Goal: Task Accomplishment & Management: Manage account settings

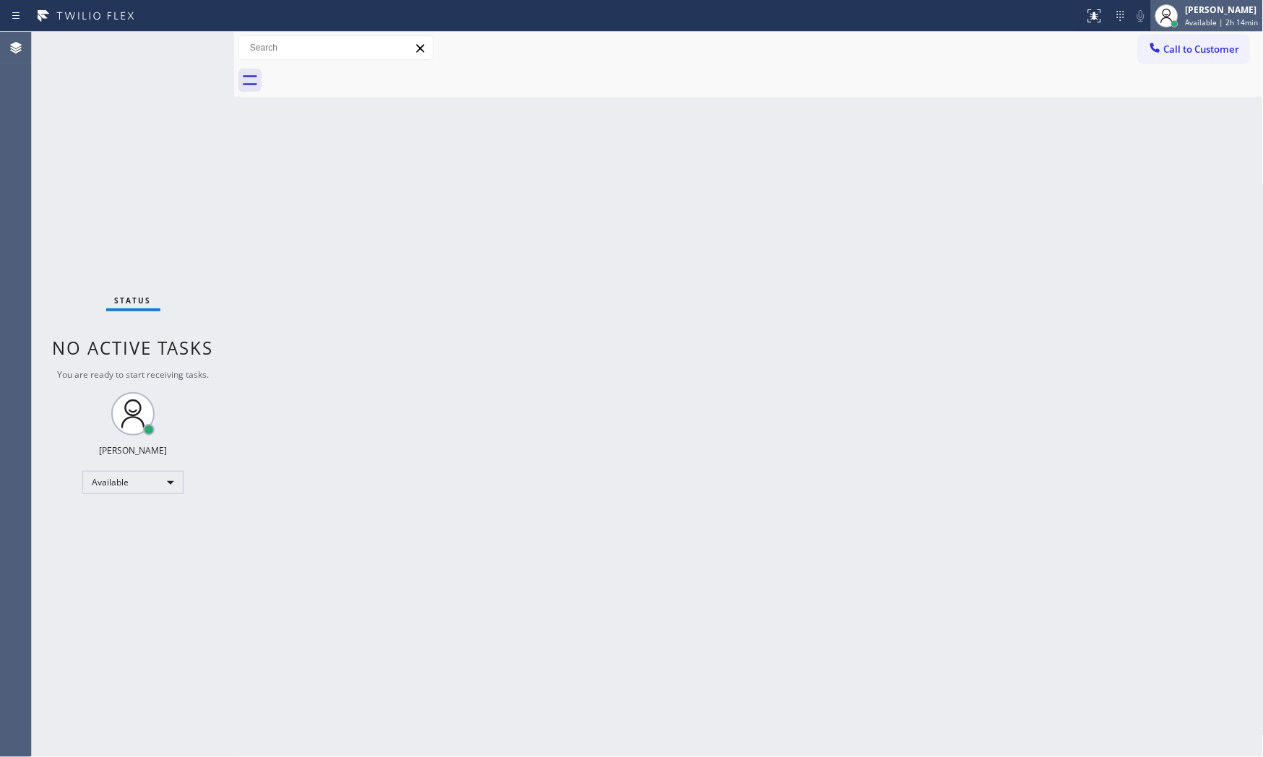
click at [1218, 5] on div "[PERSON_NAME]" at bounding box center [1221, 10] width 73 height 12
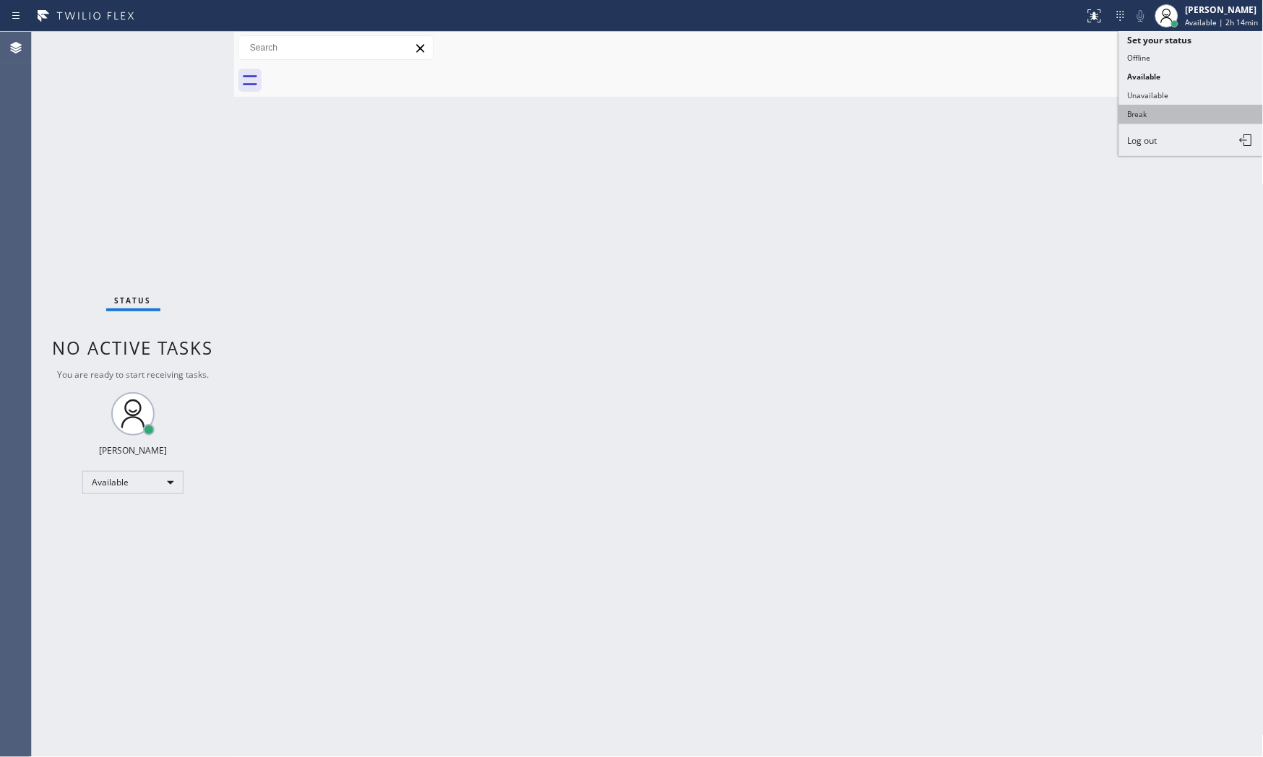
click at [1168, 107] on button "Break" at bounding box center [1191, 114] width 144 height 19
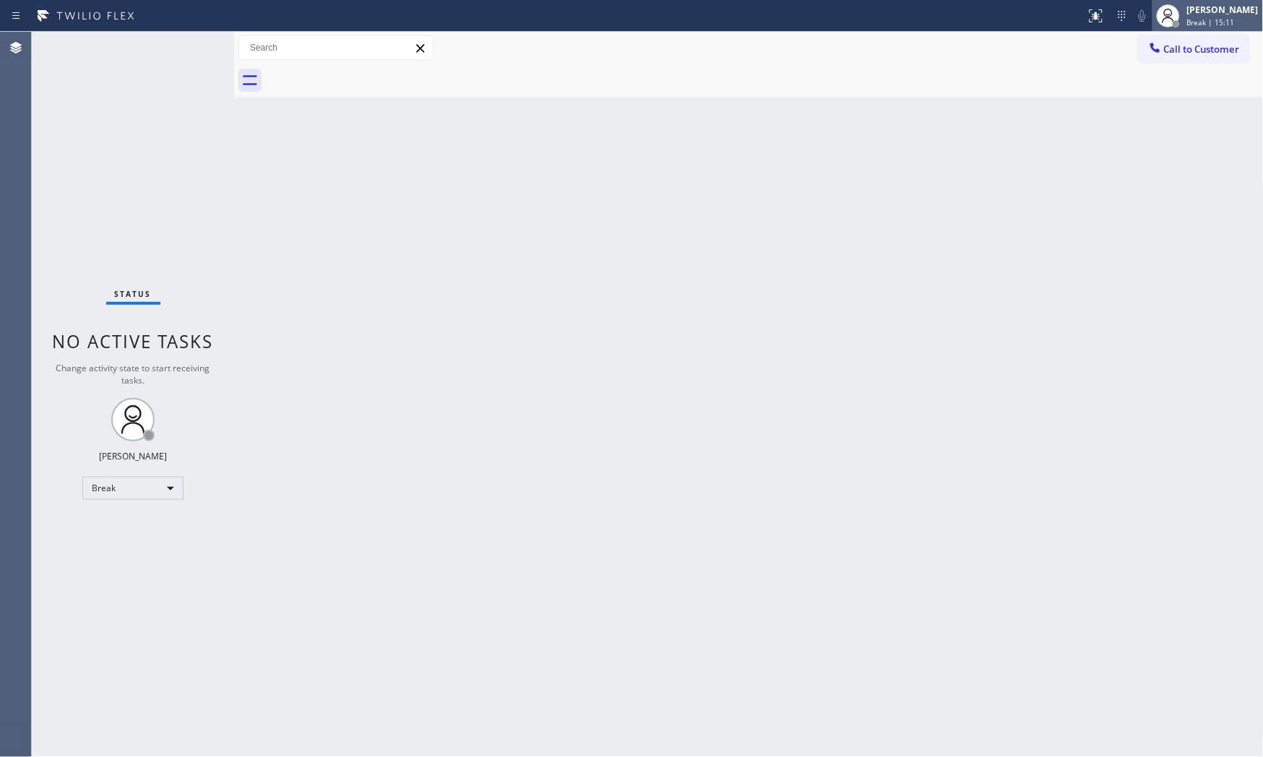
click at [1217, 22] on span "Break | 15:11" at bounding box center [1211, 22] width 48 height 10
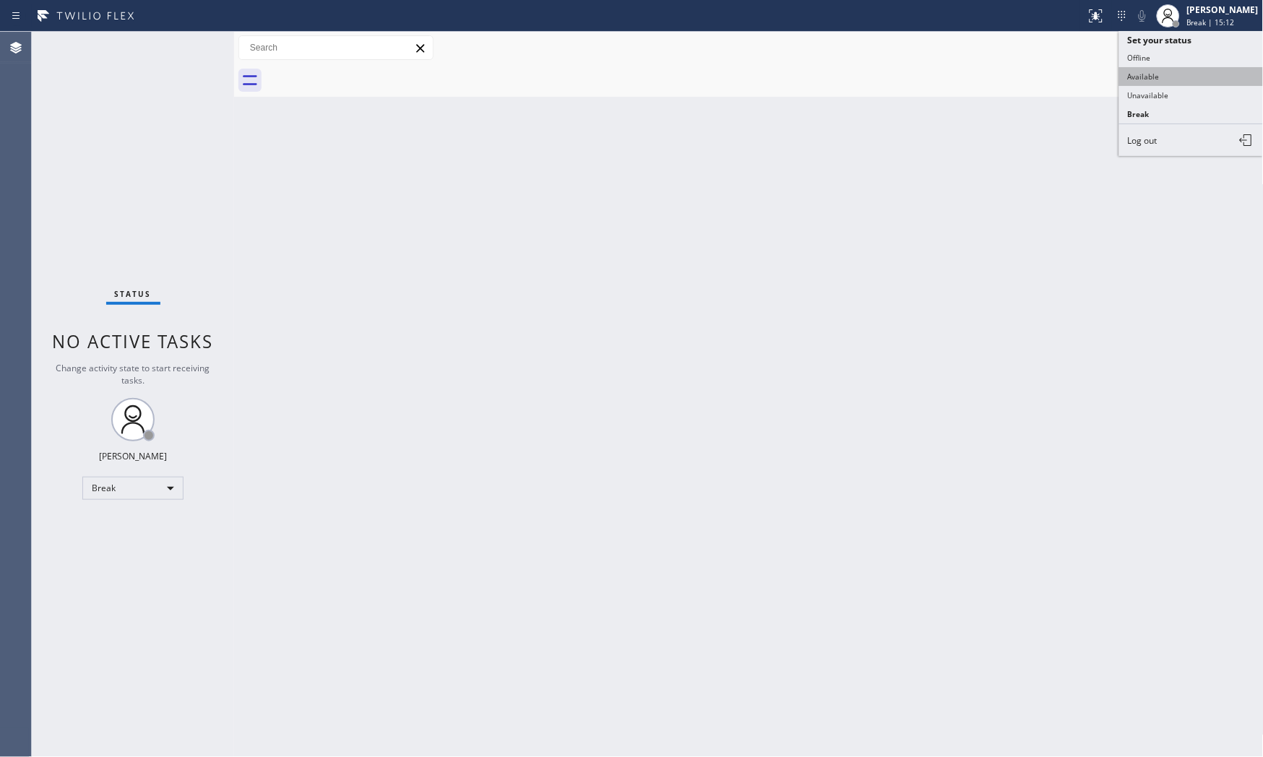
click at [1178, 73] on button "Available" at bounding box center [1191, 76] width 144 height 19
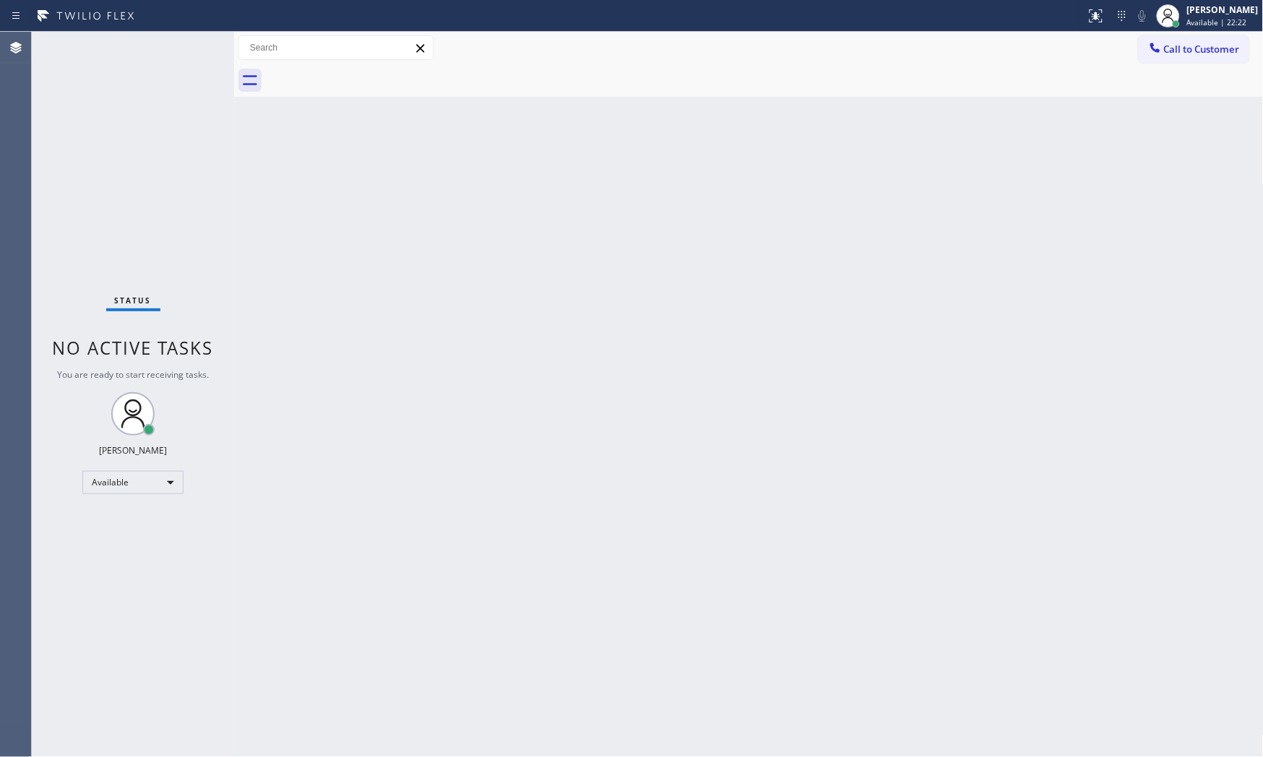
click at [195, 43] on div "Status No active tasks You are ready to start receiving tasks. [PERSON_NAME] Av…" at bounding box center [133, 394] width 202 height 725
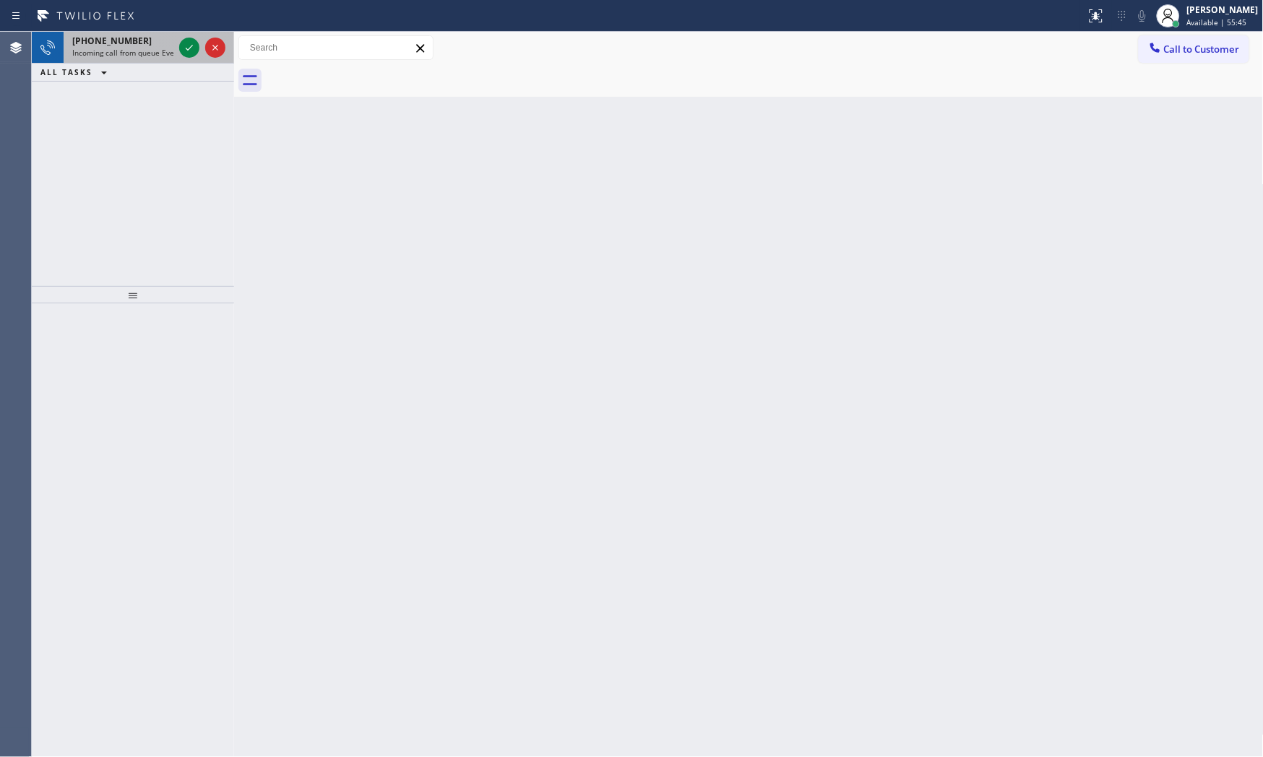
click at [195, 37] on div at bounding box center [202, 48] width 52 height 32
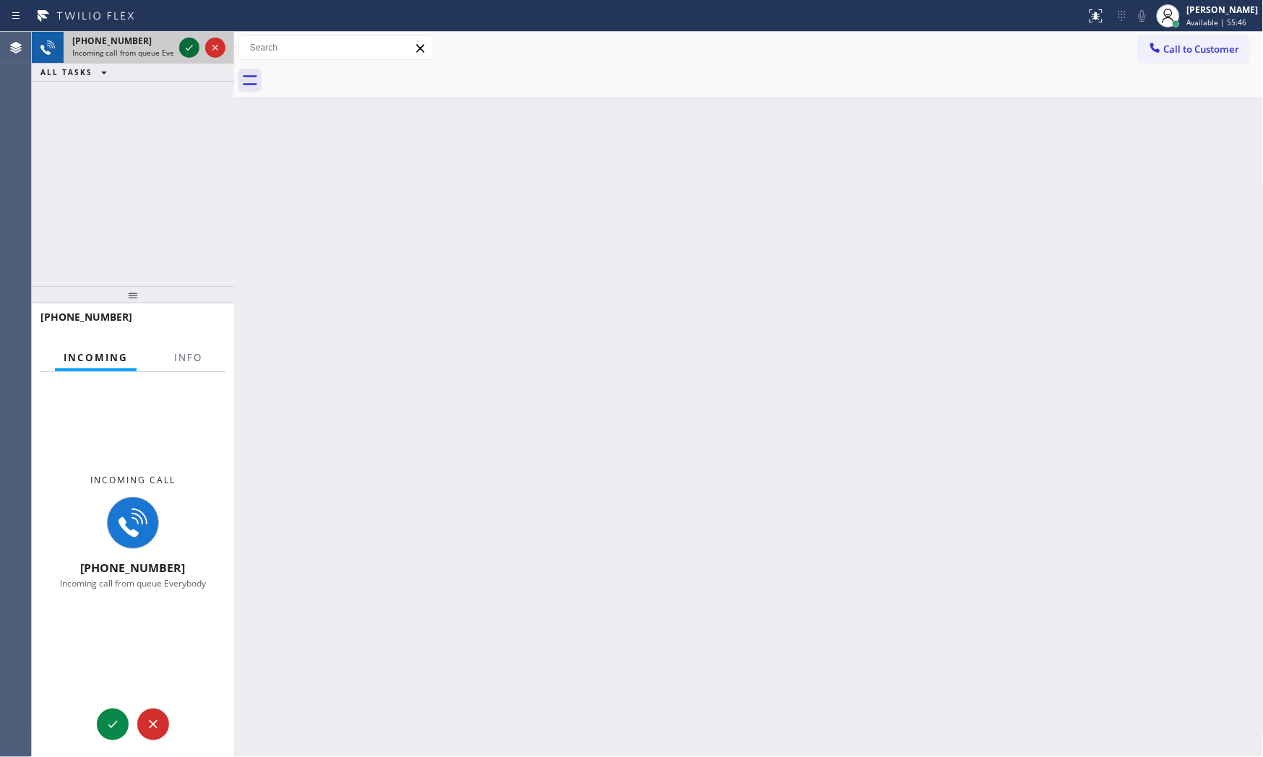
click at [192, 40] on icon at bounding box center [189, 47] width 17 height 17
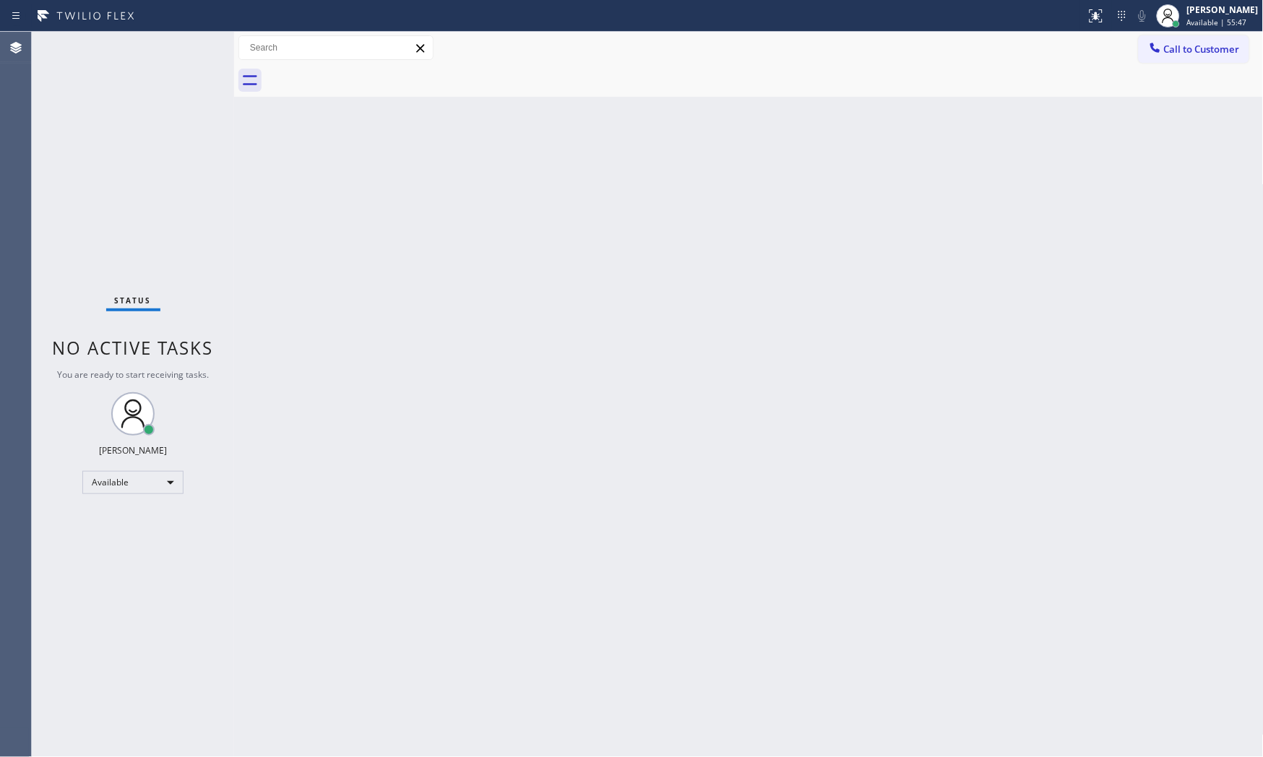
drag, startPoint x: 189, startPoint y: 359, endPoint x: 196, endPoint y: 344, distance: 16.5
click at [191, 356] on div "Status No active tasks You are ready to start receiving tasks. [PERSON_NAME] Av…" at bounding box center [133, 394] width 202 height 725
click at [1087, 16] on icon at bounding box center [1095, 15] width 17 height 17
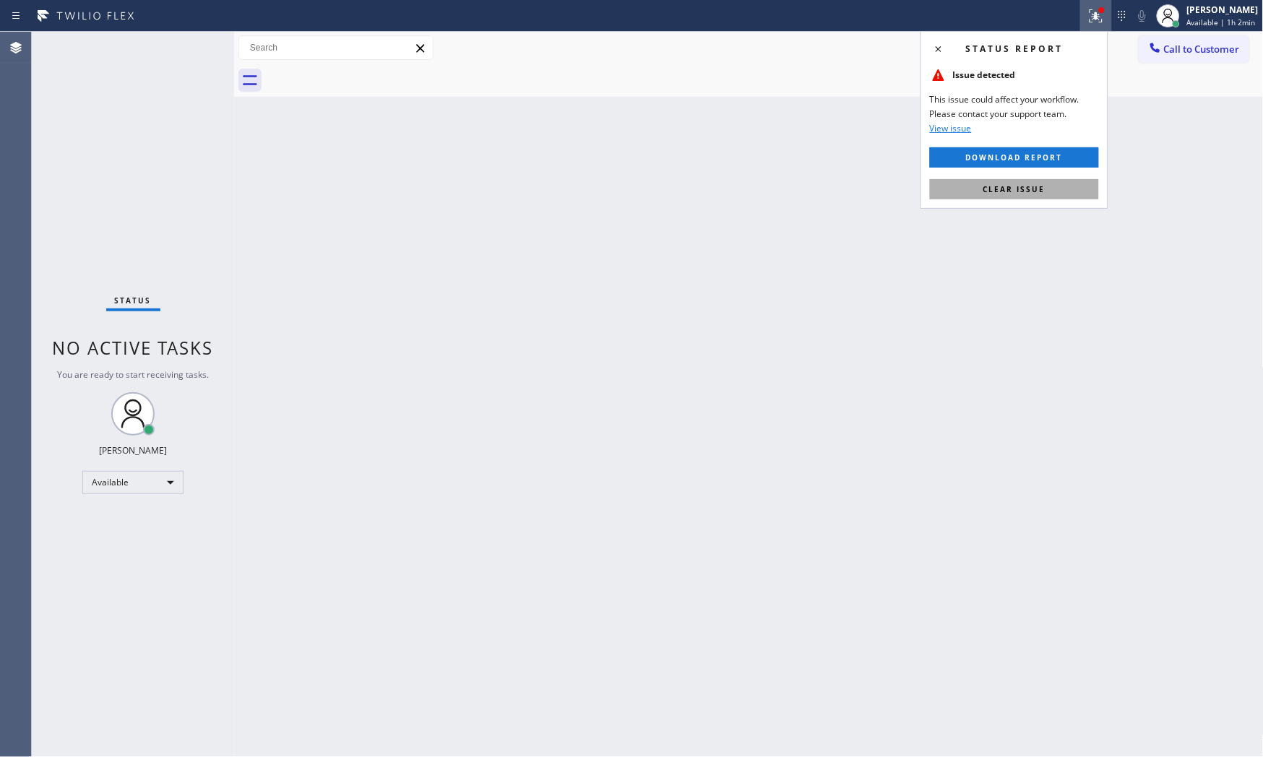
click at [1046, 193] on button "Clear issue" at bounding box center [1014, 189] width 169 height 20
